Goal: Find specific page/section: Find specific page/section

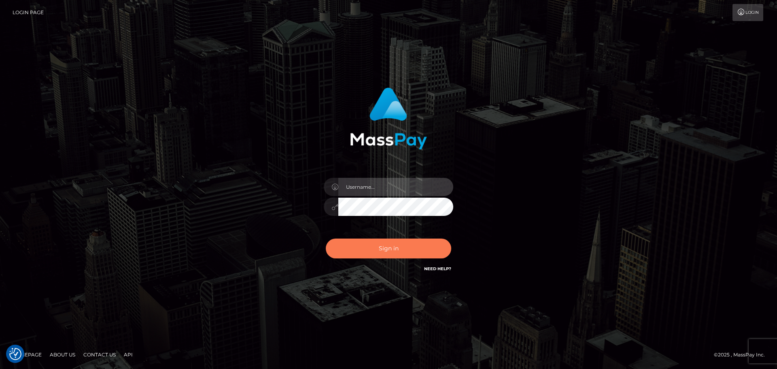
type input "[PERSON_NAME]"
click at [412, 246] on button "Sign in" at bounding box center [388, 248] width 125 height 20
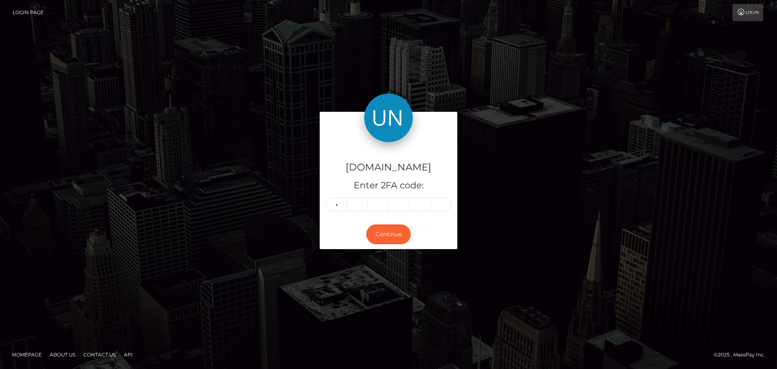
type input "9"
type input "2"
type input "7"
type input "3"
type input "9"
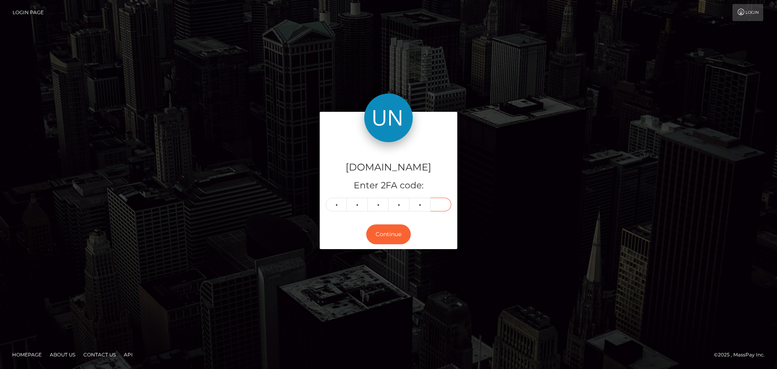
type input "3"
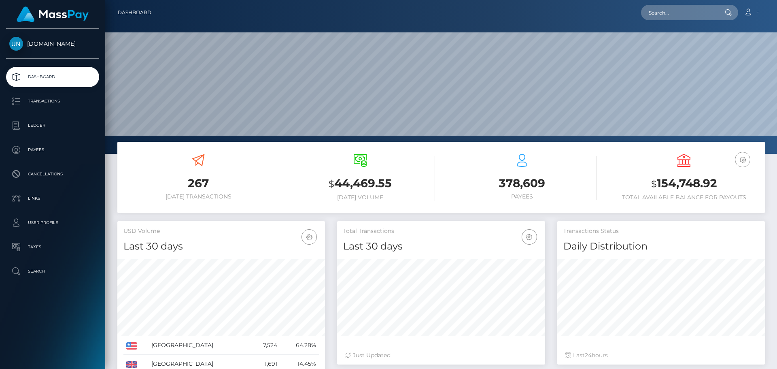
scroll to position [144, 208]
click at [684, 19] on input "text" at bounding box center [679, 12] width 76 height 15
paste input "gp2n8rqx6y@privaterelay.appleid.com"
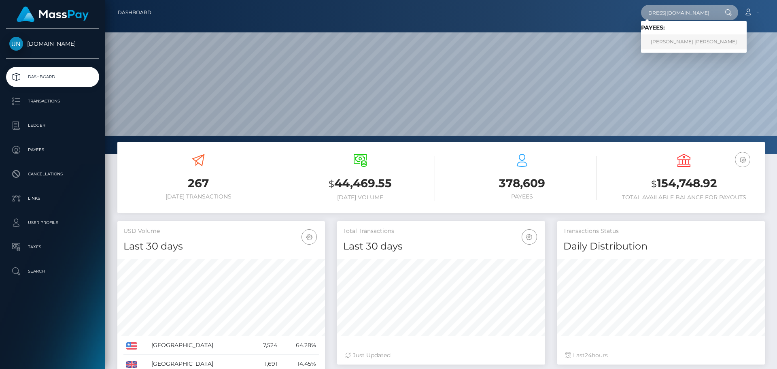
type input "gp2n8rqx6y@privaterelay.appleid.com"
click at [680, 41] on link "STEPHANIE MARIE RIVERA APONTE" at bounding box center [694, 41] width 106 height 15
